Goal: Complete application form

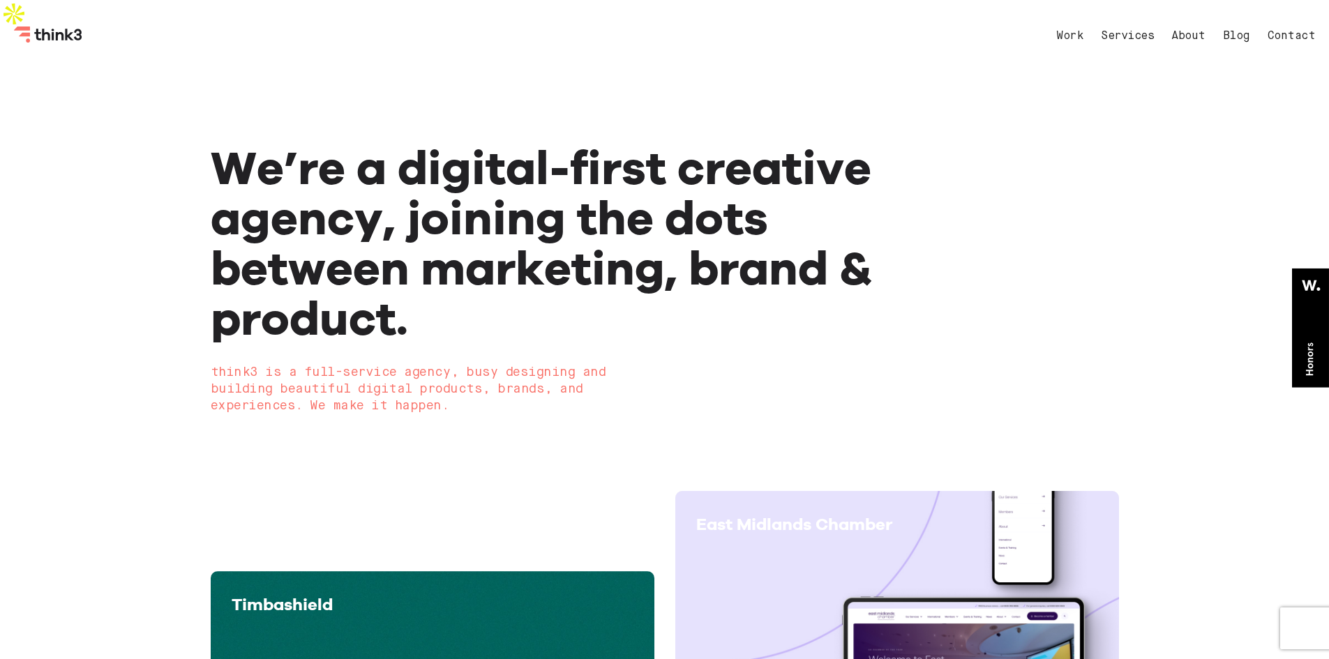
click at [1276, 35] on link "Contact" at bounding box center [1292, 36] width 48 height 11
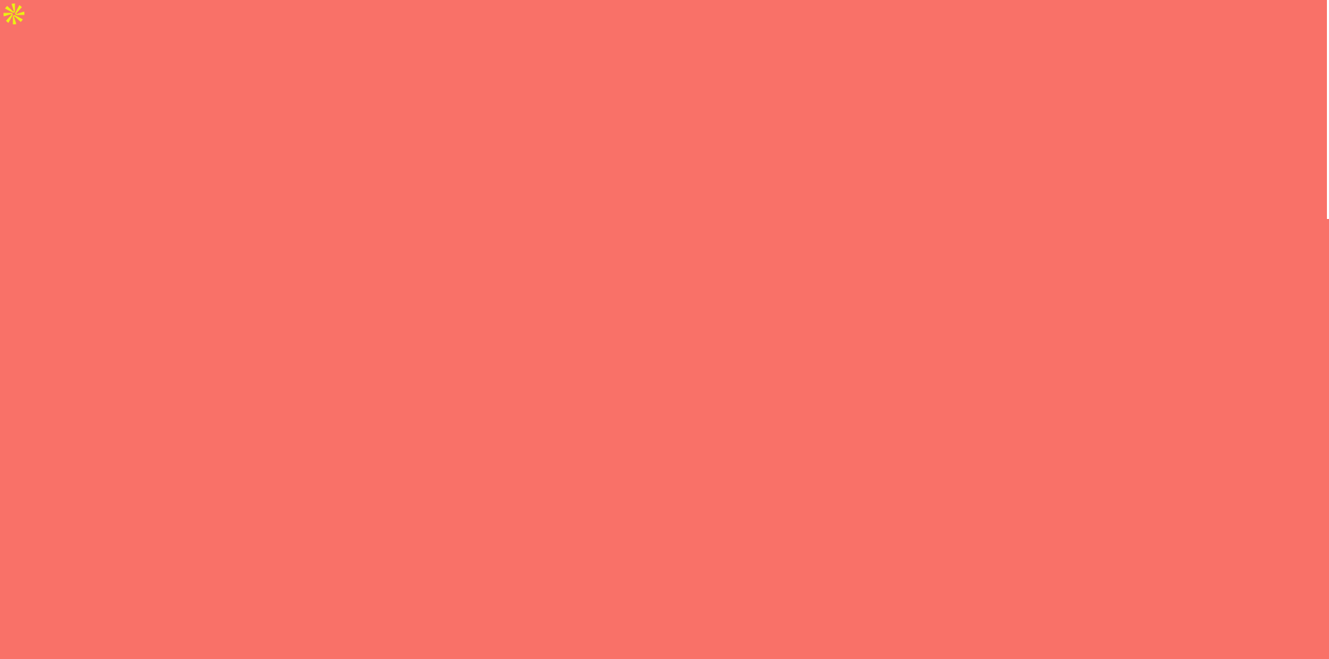
select select "General enquiry"
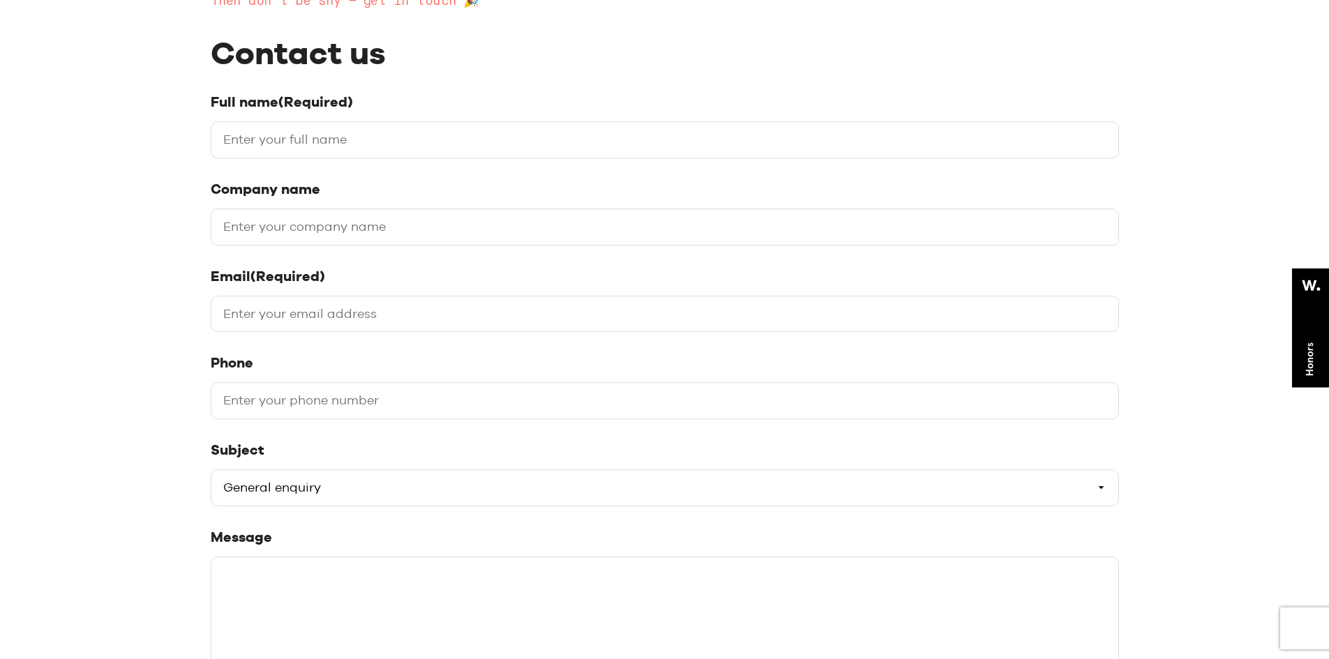
scroll to position [372, 0]
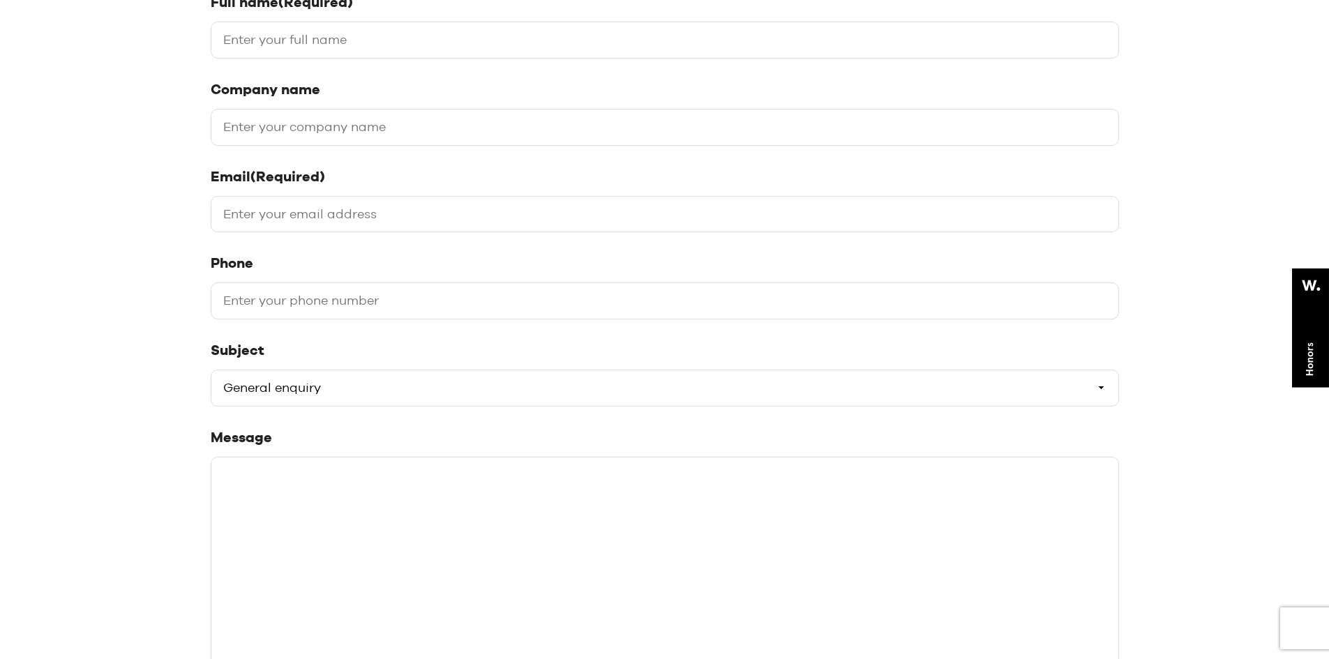
type input "[PERSON_NAME]"
type input "Codetrinity It Services"
type input "[EMAIL_ADDRESS][DOMAIN_NAME]"
type input "9564874121"
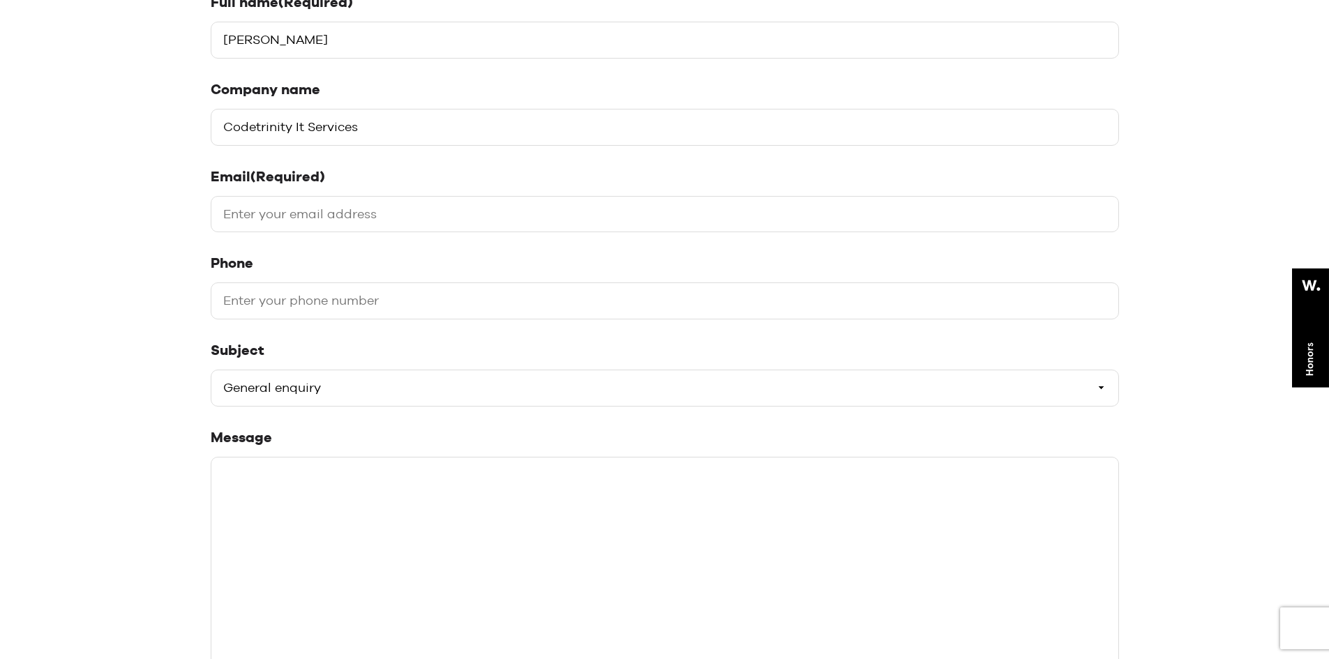
type input "[PERSON_NAME]"
type input "[EMAIL_ADDRESS][DOMAIN_NAME]"
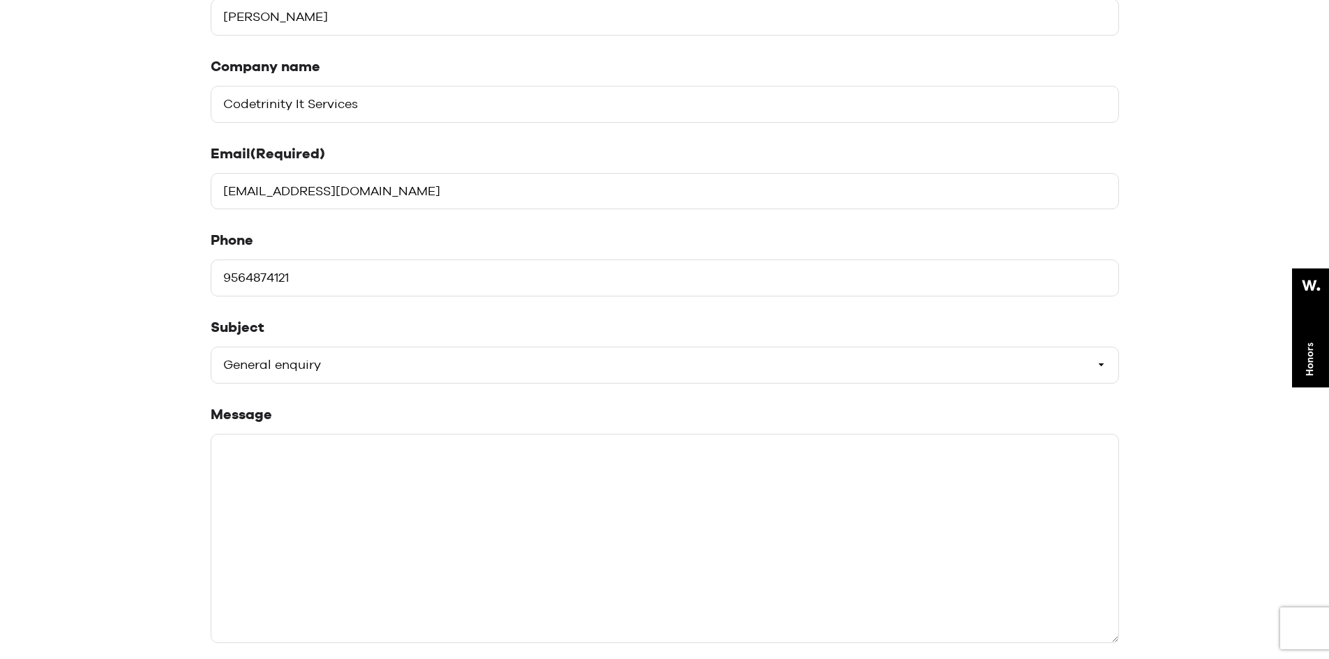
scroll to position [558, 0]
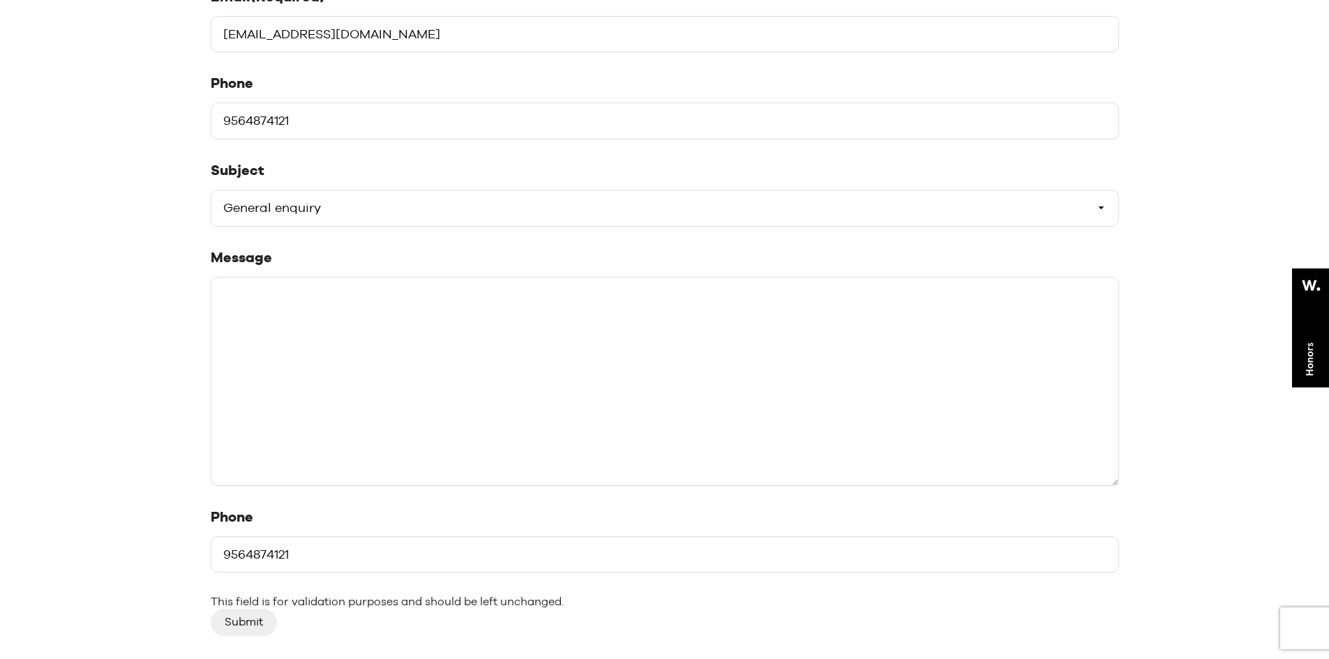
click at [433, 389] on textarea "Message" at bounding box center [665, 381] width 909 height 209
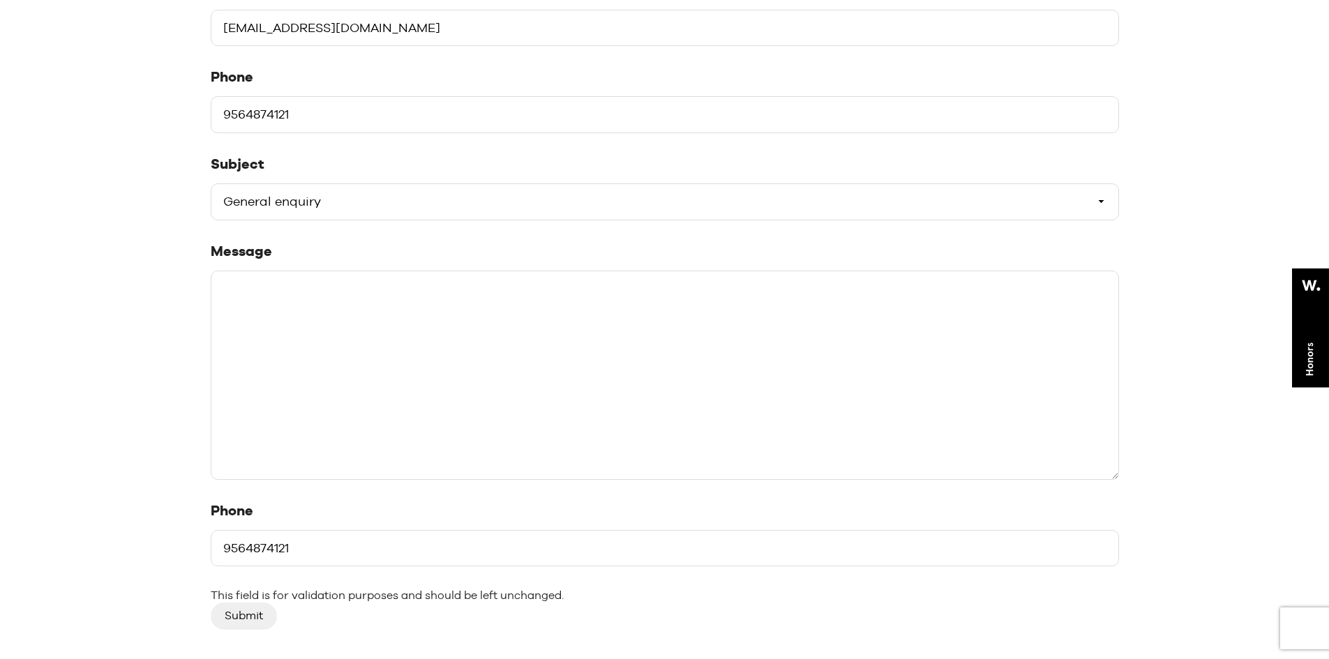
paste textarea "Hi, We’re looking for a Experienced WordPress designer/developer/team who can h…"
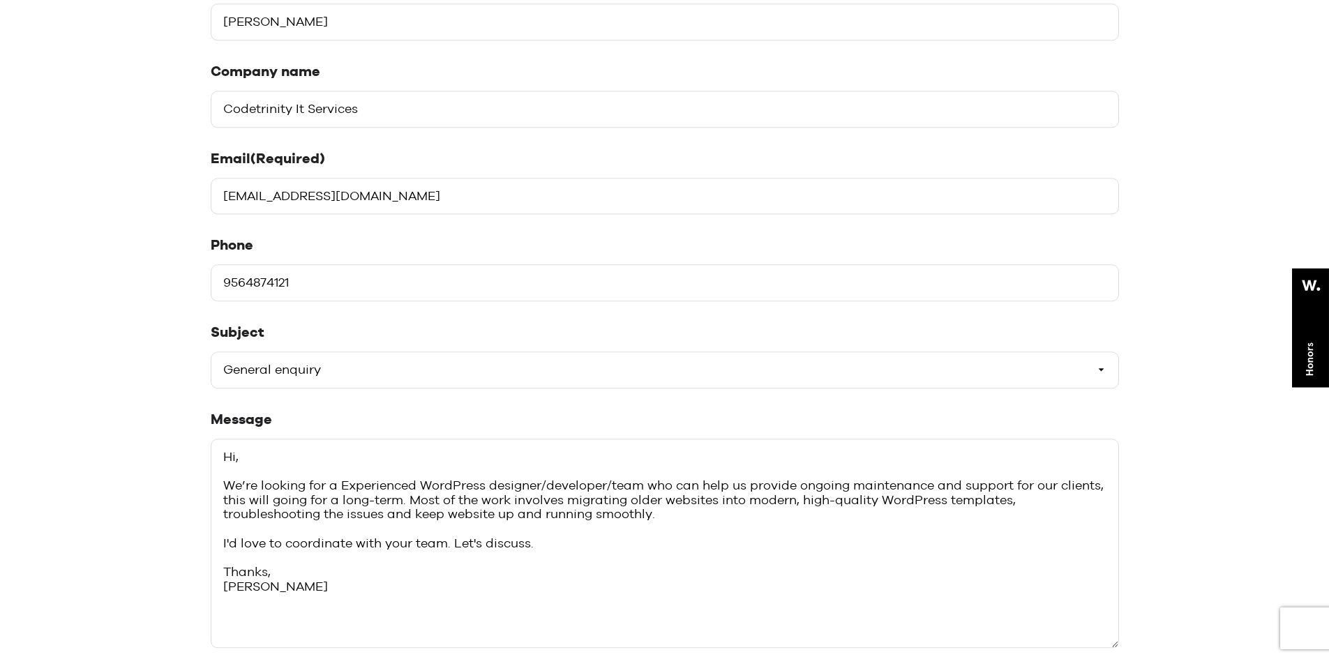
scroll to position [372, 0]
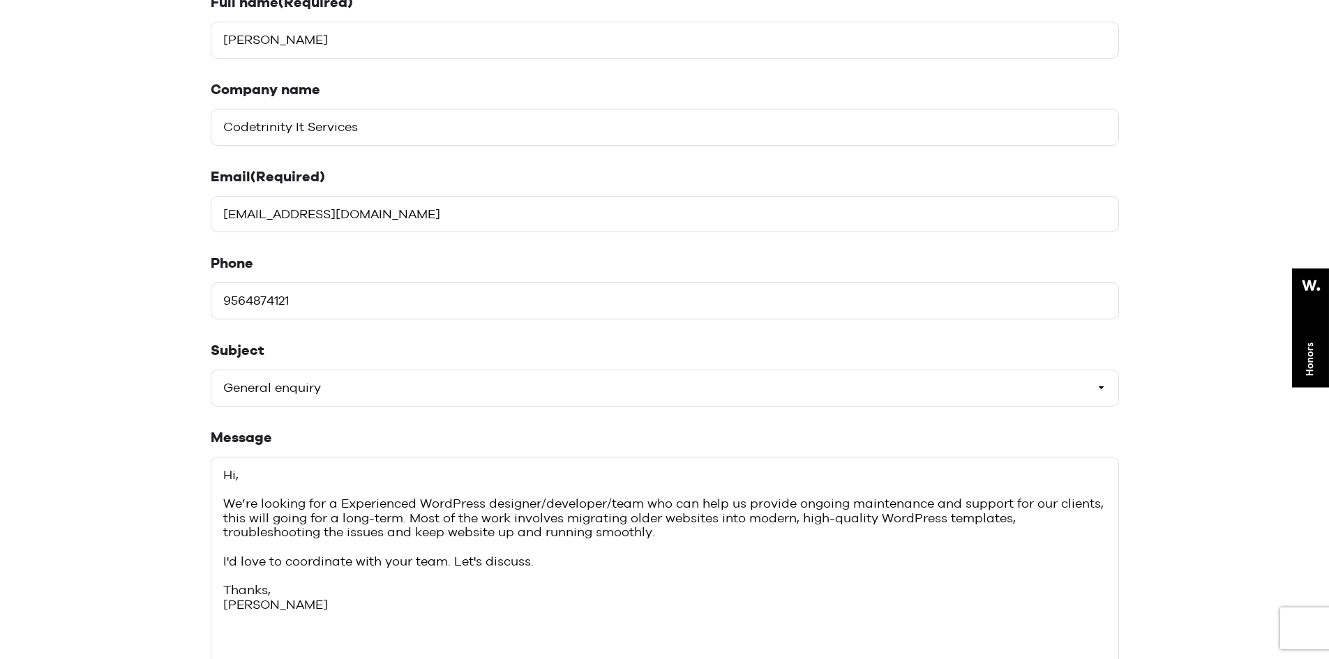
type textarea "Hi, We’re looking for a Experienced WordPress designer/developer/team who can h…"
click at [427, 384] on select "Please select a subject General enquiry Start a project Support" at bounding box center [665, 388] width 909 height 37
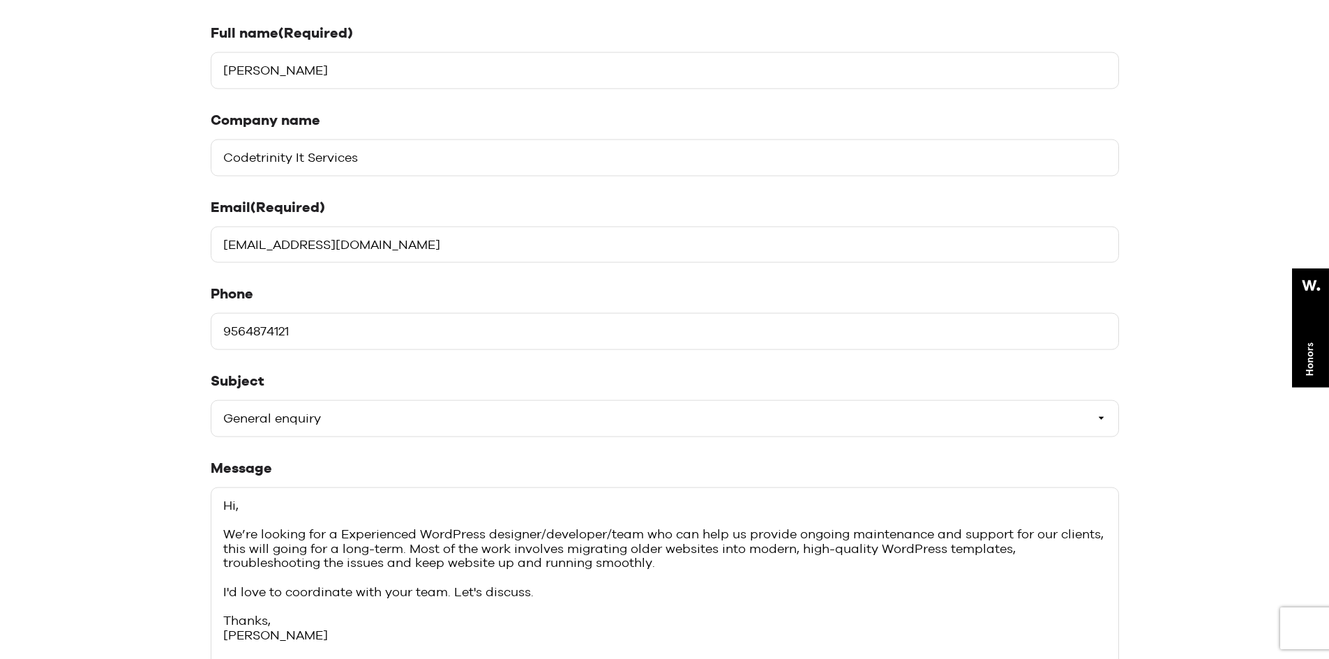
scroll to position [745, 0]
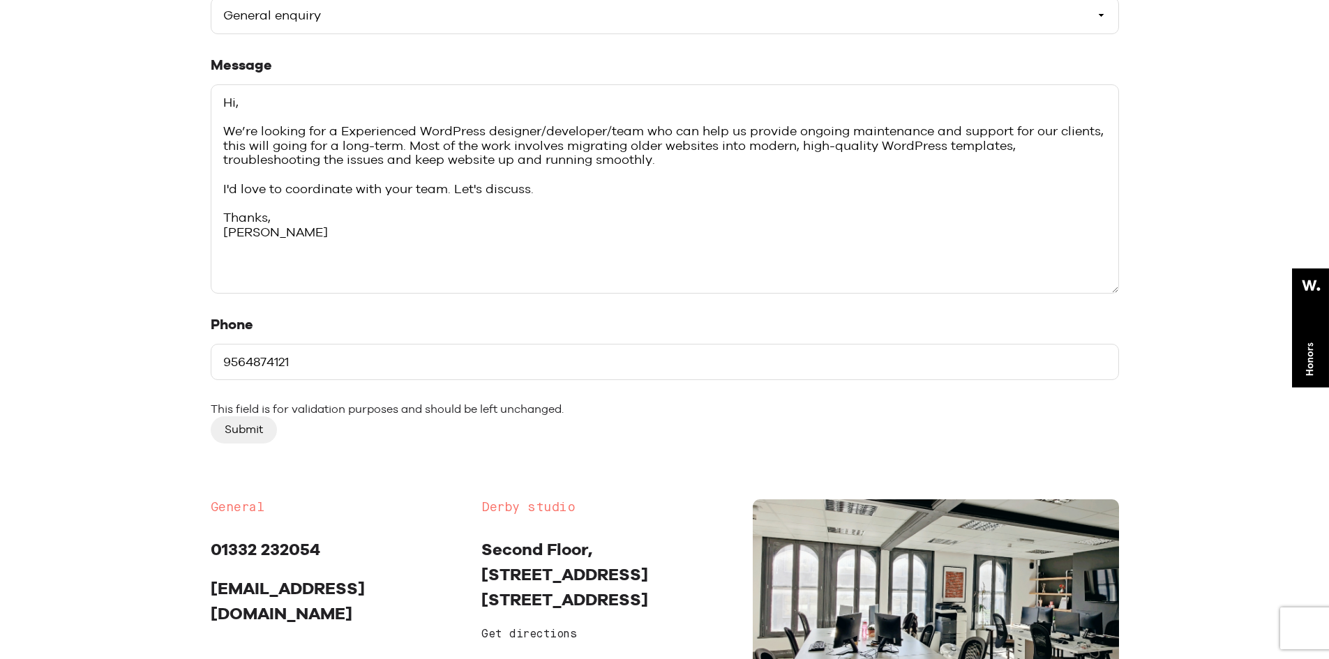
click at [256, 428] on input "Submit" at bounding box center [244, 430] width 66 height 27
